Goal: Complete application form: Complete application form

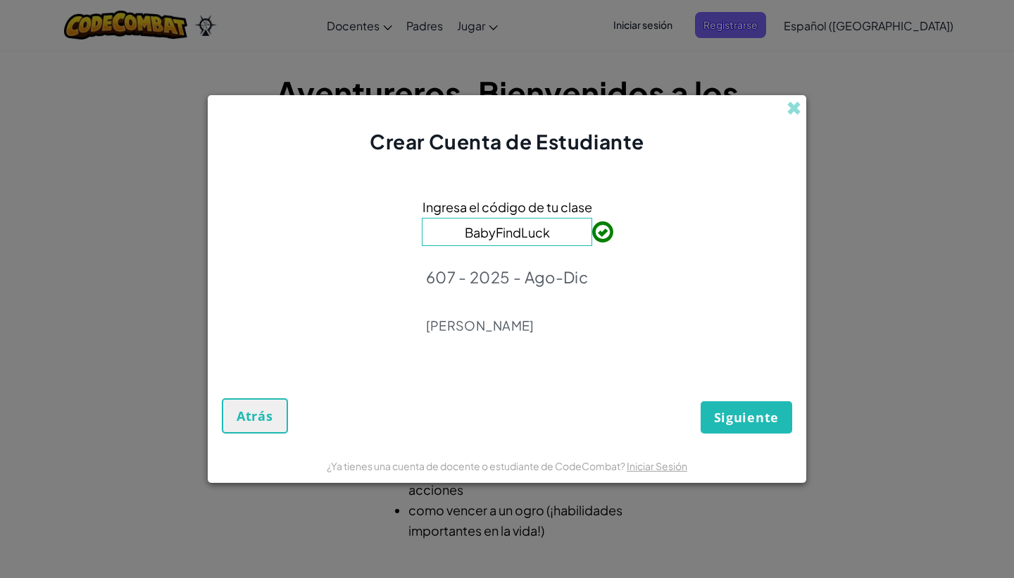
click at [754, 417] on span "Siguiente" at bounding box center [746, 417] width 65 height 17
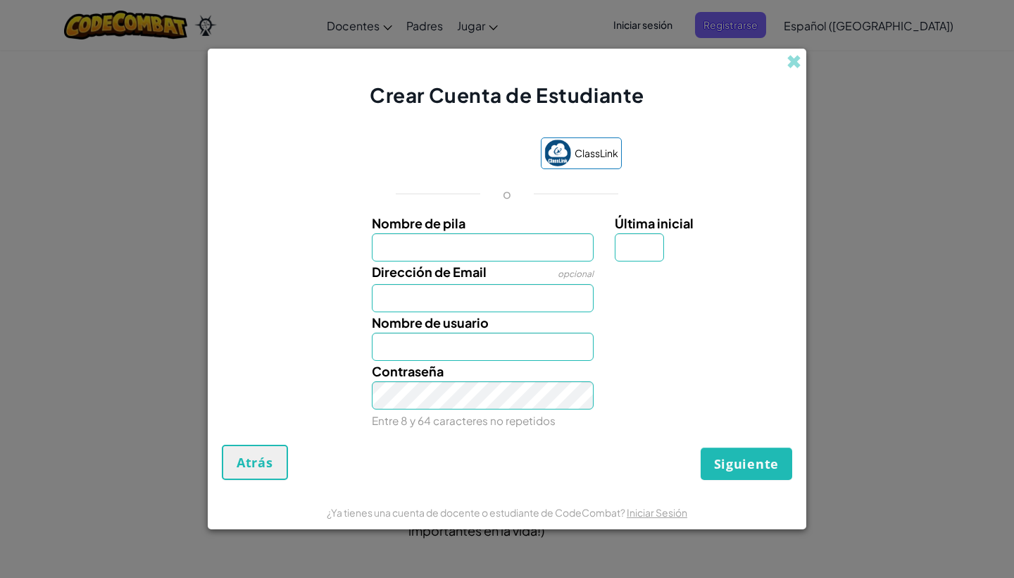
click at [554, 251] on input "Nombre de pila" at bounding box center [483, 247] width 223 height 28
click at [647, 243] on input "Última inicial" at bounding box center [639, 247] width 49 height 28
type input "M"
click at [502, 242] on input "Nombre de pila" at bounding box center [483, 247] width 223 height 28
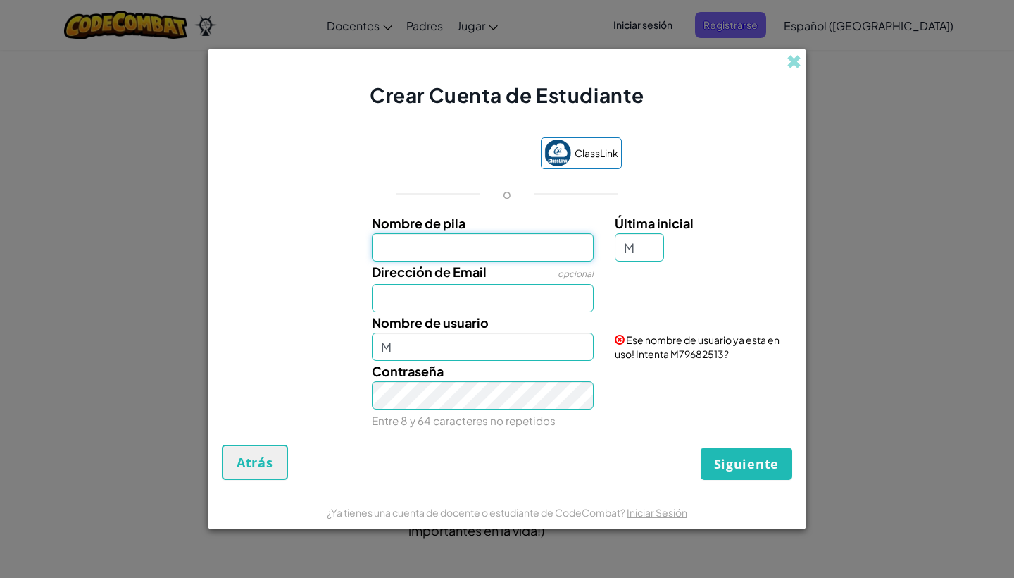
click at [430, 239] on input "Nombre de pila" at bounding box center [483, 247] width 223 height 28
click at [473, 250] on input "Nombre de pila" at bounding box center [483, 247] width 223 height 28
type input "[PERSON_NAME]"
click at [453, 292] on input "Dirección de Email" at bounding box center [483, 298] width 223 height 28
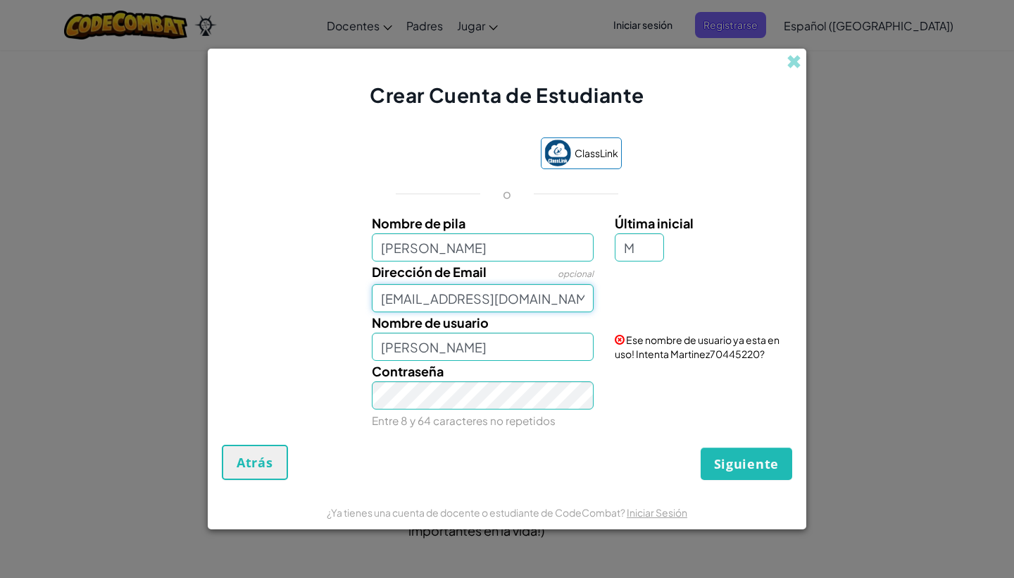
type input "[EMAIL_ADDRESS][DOMAIN_NAME]"
click at [601, 421] on div "Contraseña Entre 8 y 64 caracteres no repetidos" at bounding box center [483, 396] width 244 height 70
click at [747, 472] on span "Siguiente" at bounding box center [746, 463] width 65 height 17
click at [526, 352] on input "[PERSON_NAME]" at bounding box center [483, 347] width 223 height 28
click at [501, 361] on div "Contraseña Entre 8 y 64 caracteres no repetidos" at bounding box center [483, 396] width 244 height 70
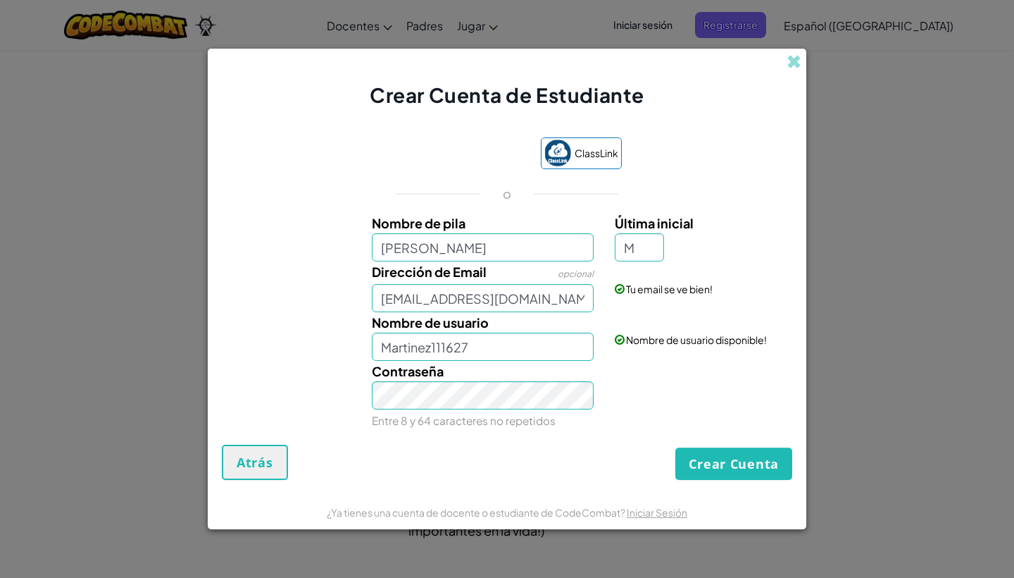
click at [719, 466] on button "Crear Cuenta" at bounding box center [734, 463] width 117 height 32
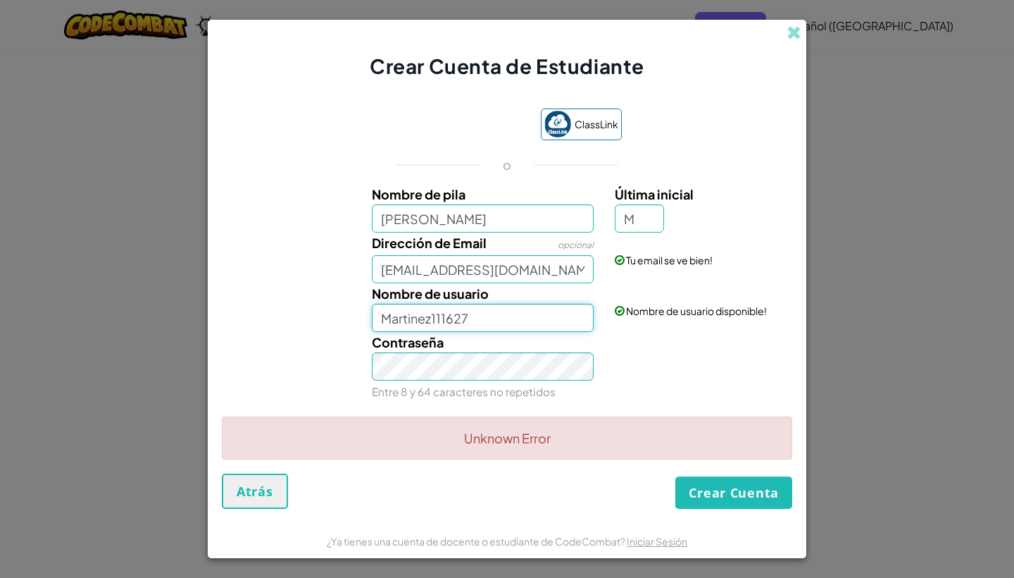
click at [389, 322] on input "Martinez111627" at bounding box center [483, 318] width 223 height 28
type input "Martinez111627"
click at [650, 212] on input "M" at bounding box center [639, 218] width 49 height 28
click at [478, 227] on input "[PERSON_NAME]" at bounding box center [483, 218] width 223 height 28
click at [392, 220] on input "[PERSON_NAME]" at bounding box center [483, 218] width 223 height 28
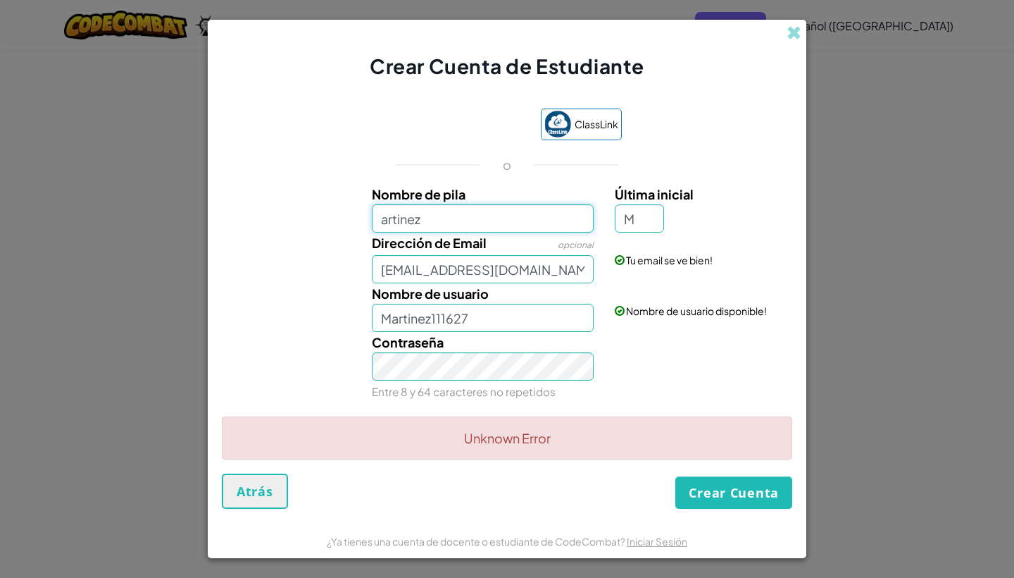
type input "[PERSON_NAME]"
click at [700, 345] on div "Contraseña Entre 8 y 64 caracteres no repetidos" at bounding box center [507, 367] width 585 height 70
click at [709, 502] on button "Crear Cuenta" at bounding box center [734, 492] width 117 height 32
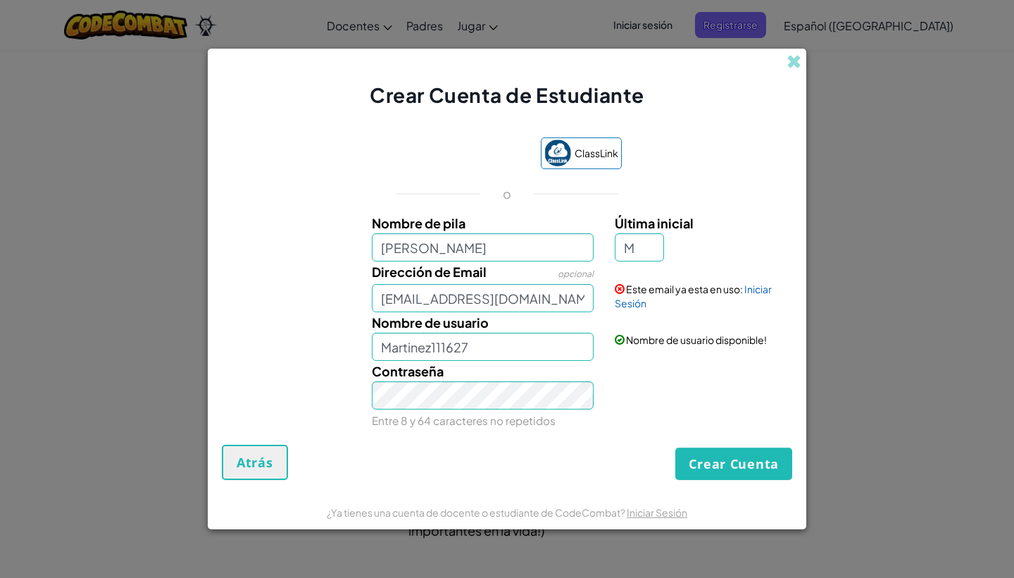
click at [779, 61] on div "Crear Cuenta de Estudiante" at bounding box center [507, 79] width 599 height 61
click at [788, 63] on span at bounding box center [794, 61] width 15 height 15
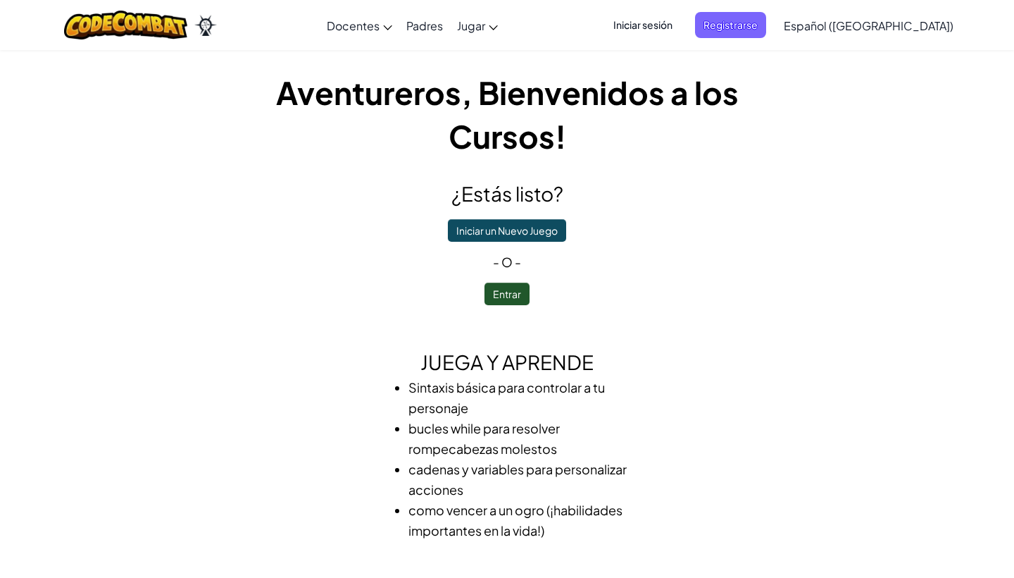
click at [659, 22] on span "Iniciar sesión" at bounding box center [643, 25] width 76 height 26
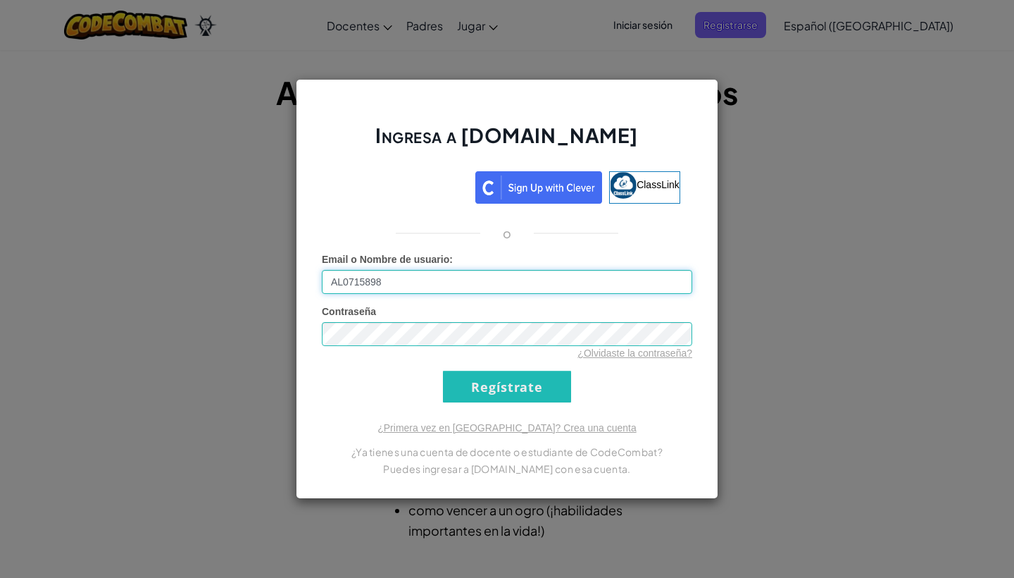
type input "AL07158987"
